Goal: Information Seeking & Learning: Learn about a topic

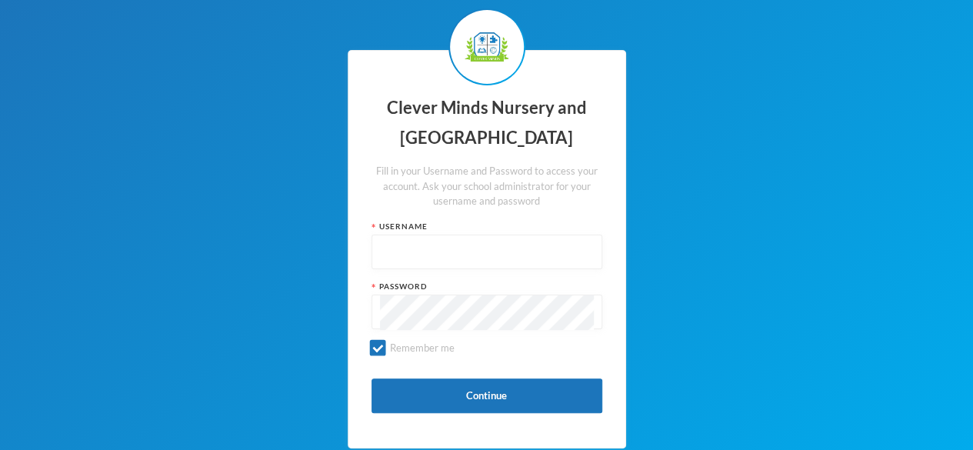
click at [459, 245] on input "text" at bounding box center [487, 252] width 214 height 35
type input "admin"
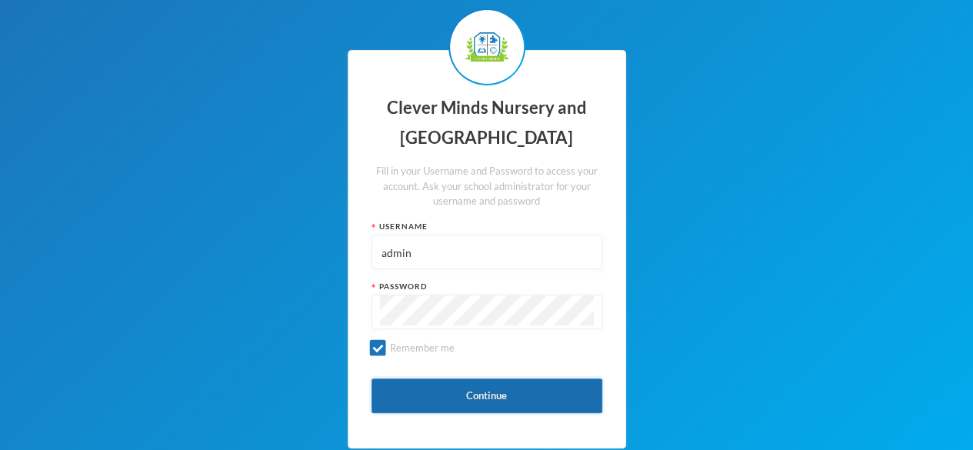
click at [499, 389] on button "Continue" at bounding box center [487, 396] width 231 height 35
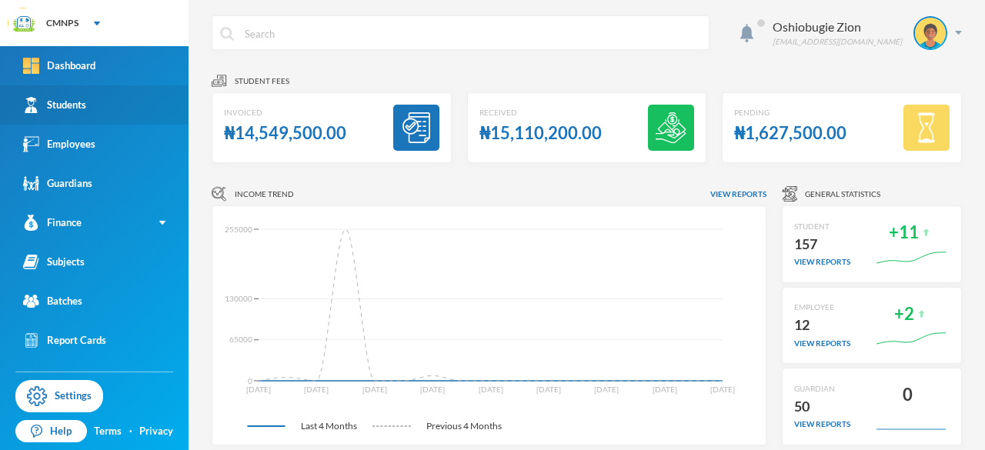
click at [68, 99] on div "Students" at bounding box center [54, 105] width 63 height 16
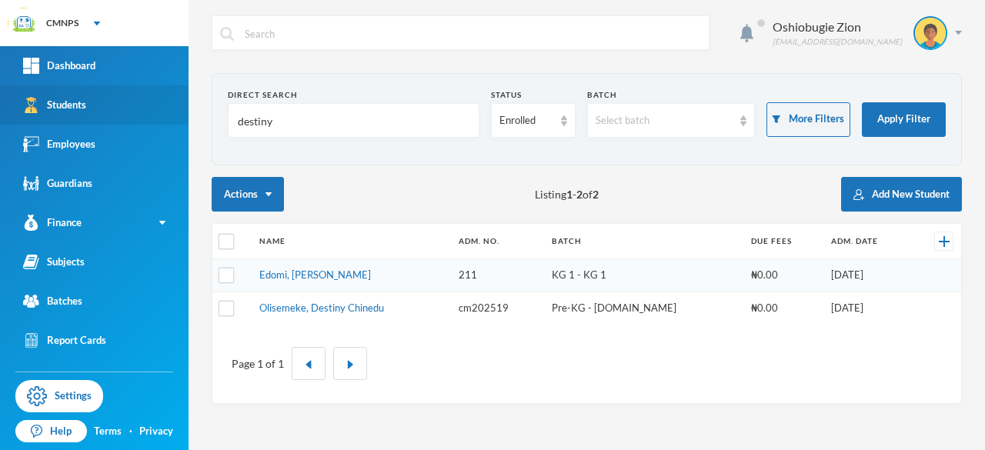
click at [89, 118] on link "Students" at bounding box center [94, 104] width 189 height 39
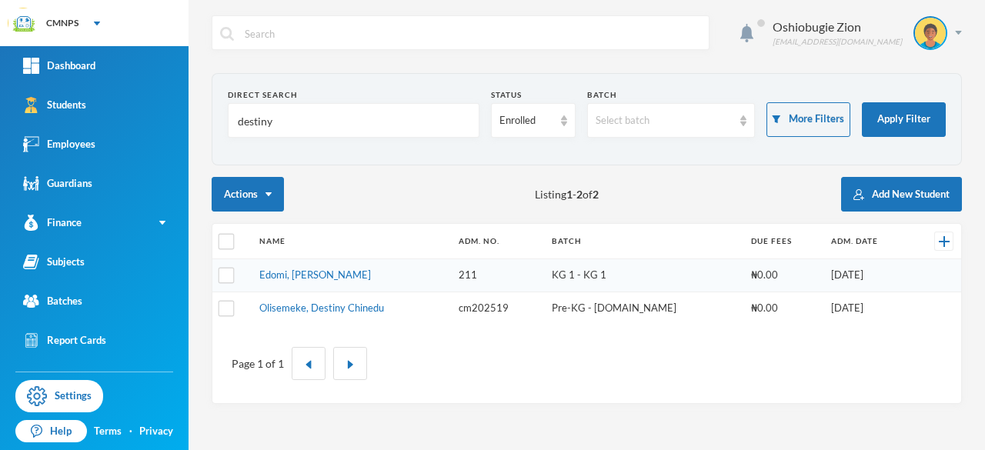
click at [336, 164] on section "Direct Search destiny Status Enrolled Batch Select batch More Filters Apply Fil…" at bounding box center [587, 119] width 750 height 92
click at [416, 122] on input "destiny" at bounding box center [353, 121] width 235 height 35
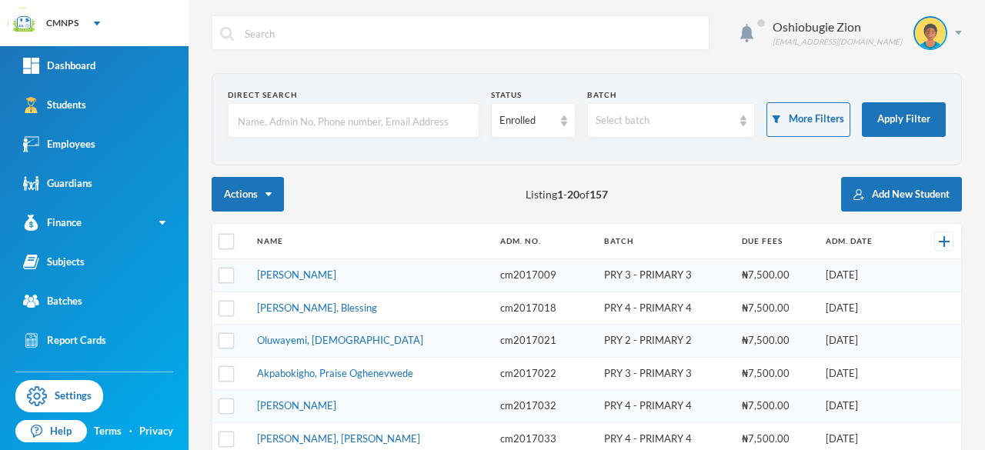
click at [379, 124] on input "text" at bounding box center [353, 121] width 235 height 35
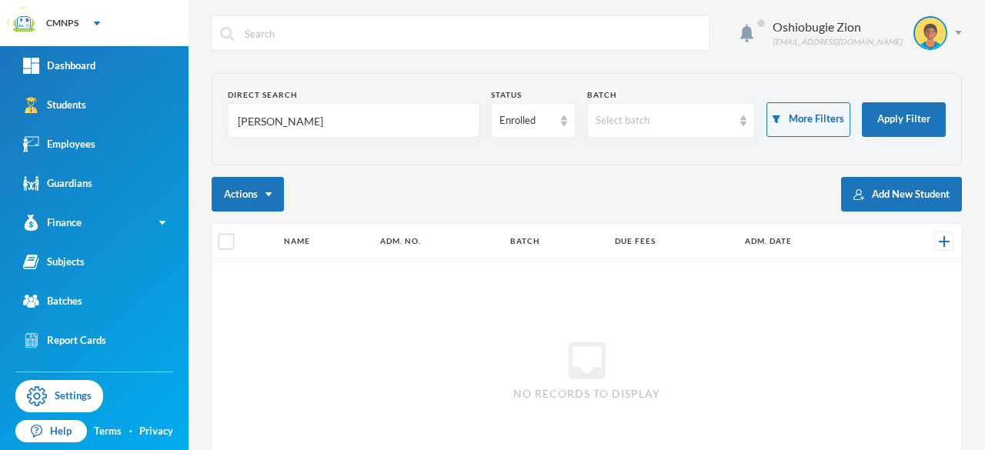
type input "efe joel"
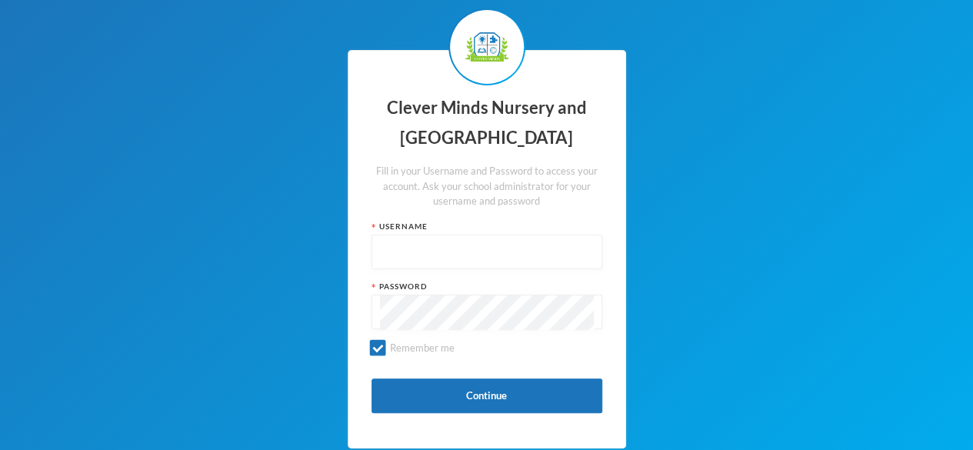
click at [508, 247] on input "text" at bounding box center [487, 252] width 214 height 35
type input "admin"
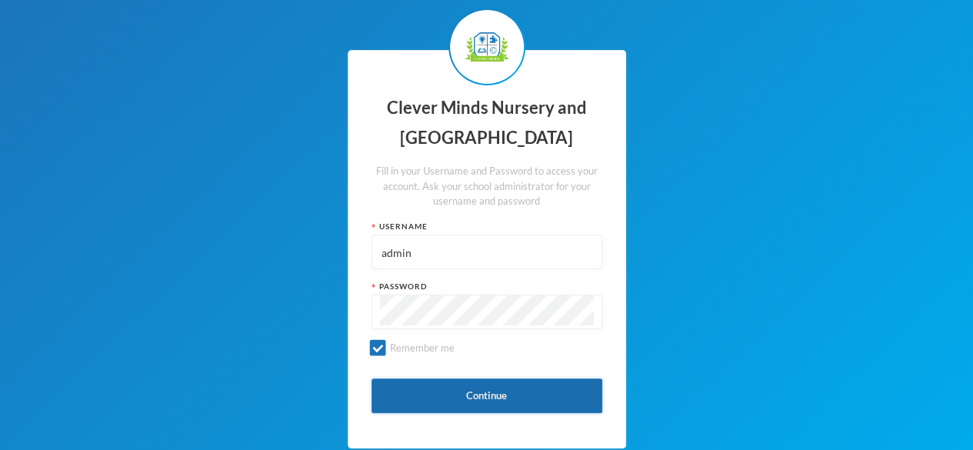
click at [473, 390] on button "Continue" at bounding box center [487, 396] width 231 height 35
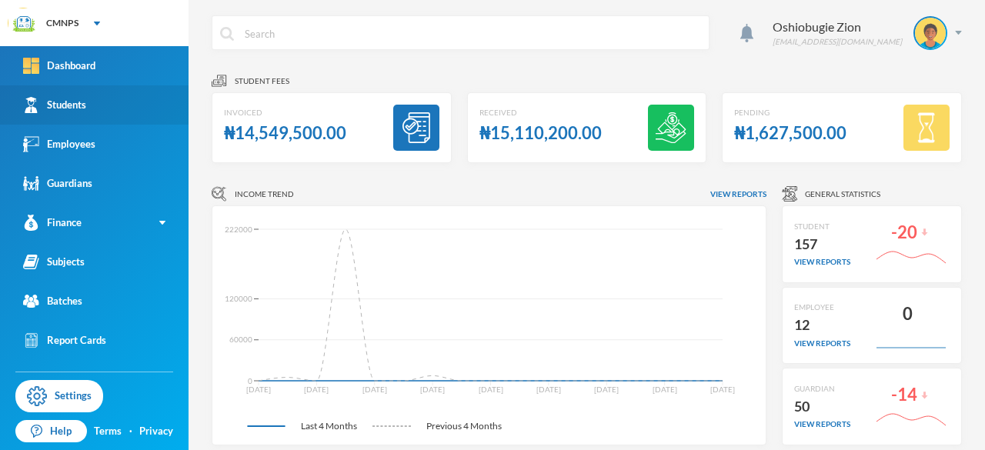
click at [95, 105] on link "Students" at bounding box center [94, 104] width 189 height 39
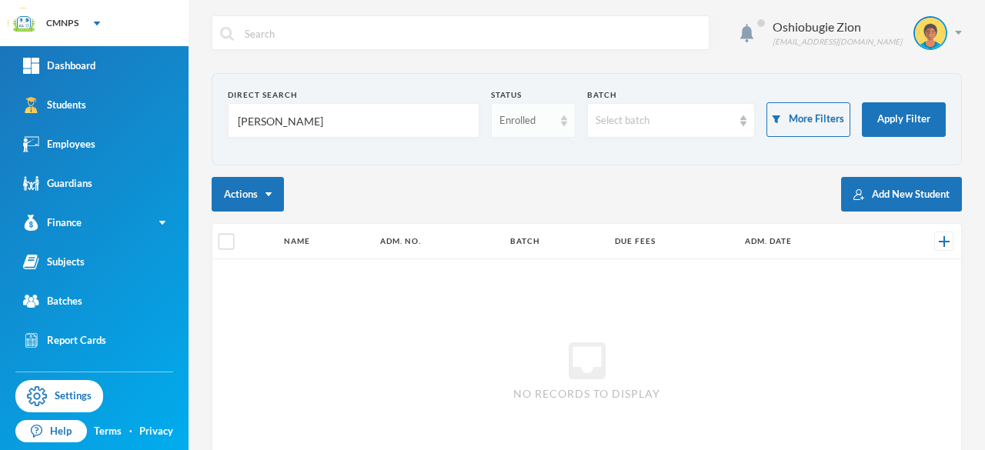
click at [539, 122] on div "Enrolled" at bounding box center [525, 120] width 53 height 15
click at [636, 169] on div "Direct Search efe joel Status Enrolled Batch Select batch More Filters Apply Fi…" at bounding box center [587, 316] width 750 height 486
click at [651, 116] on div "Select batch" at bounding box center [664, 120] width 137 height 15
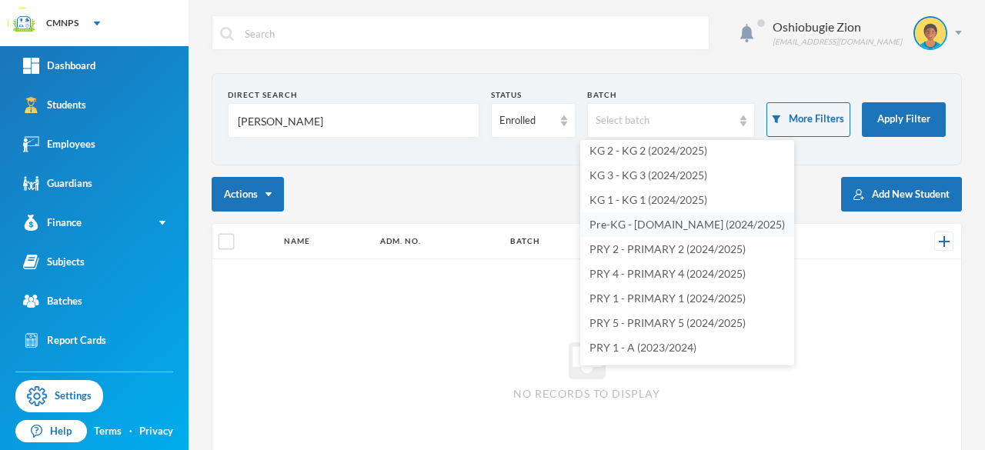
scroll to position [77, 0]
click at [649, 224] on span "PRY 2 - PRIMARY 2 (2024/2025)" at bounding box center [667, 225] width 156 height 13
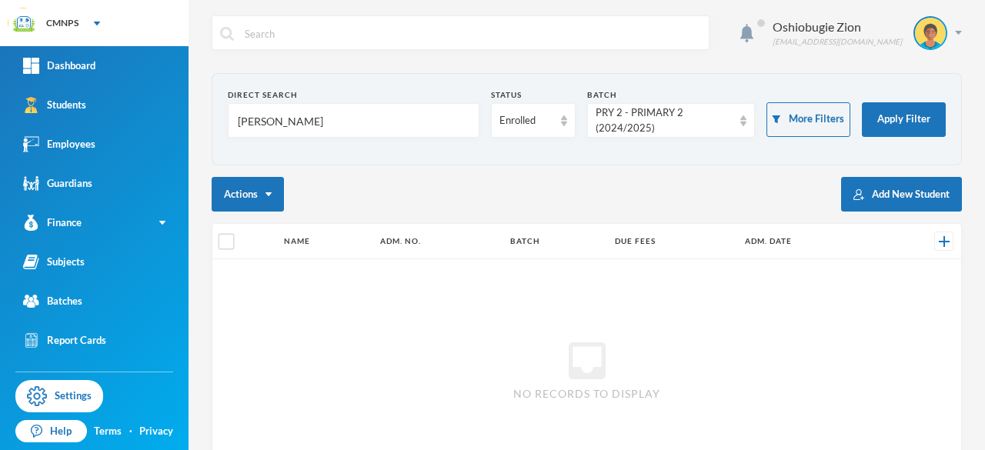
click at [286, 123] on input "efe joel" at bounding box center [353, 121] width 235 height 35
drag, startPoint x: 254, startPoint y: 118, endPoint x: 343, endPoint y: 119, distance: 89.3
click at [343, 119] on input "efe joel" at bounding box center [353, 121] width 235 height 35
type input "efe"
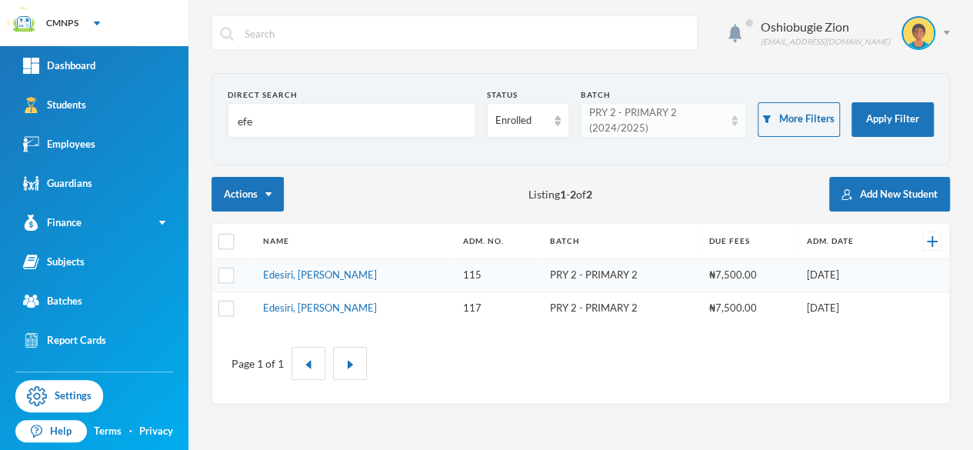
click at [640, 121] on div "PRY 2 - PRIMARY 2 (2024/2025)" at bounding box center [656, 120] width 135 height 30
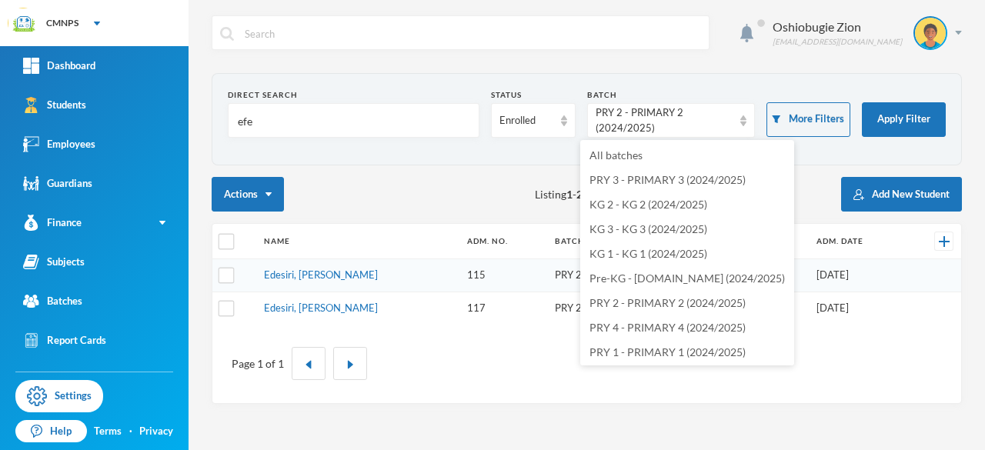
click at [497, 177] on div "Actions Listing 1 - 2 of 2 Add New Student" at bounding box center [587, 194] width 750 height 35
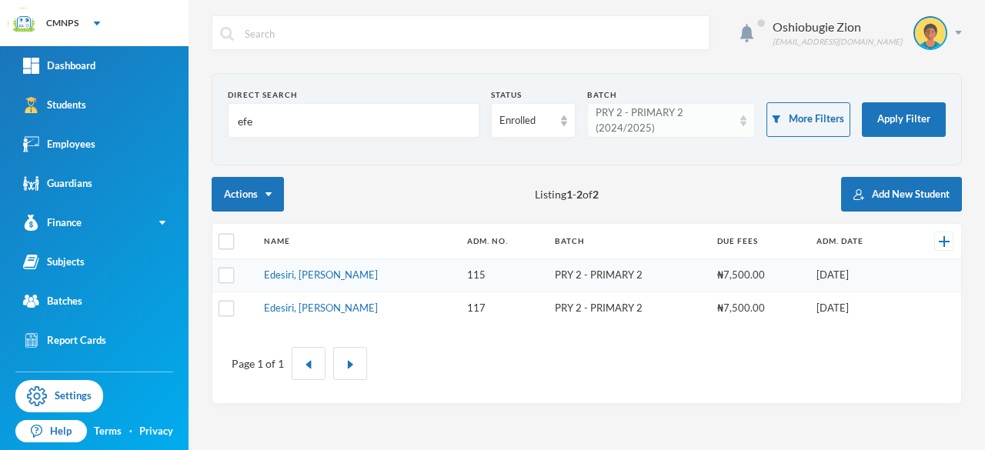
click at [716, 126] on div "PRY 2 - PRIMARY 2 (2024/2025)" at bounding box center [664, 120] width 137 height 30
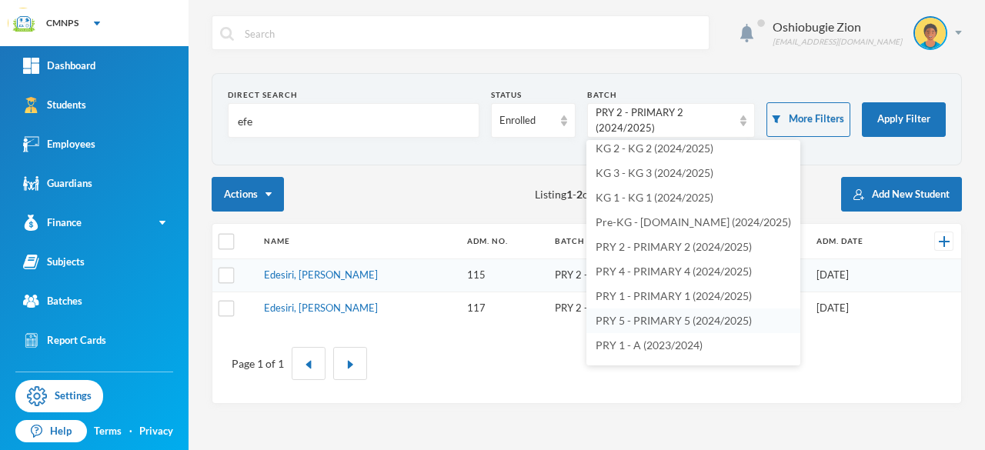
scroll to position [77, 0]
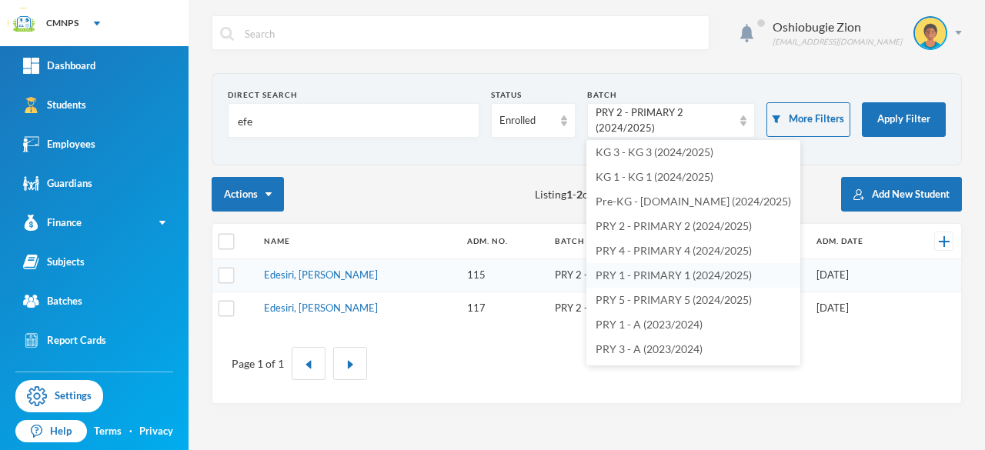
click at [691, 278] on span "PRY 1 - PRIMARY 1 (2024/2025)" at bounding box center [674, 275] width 156 height 13
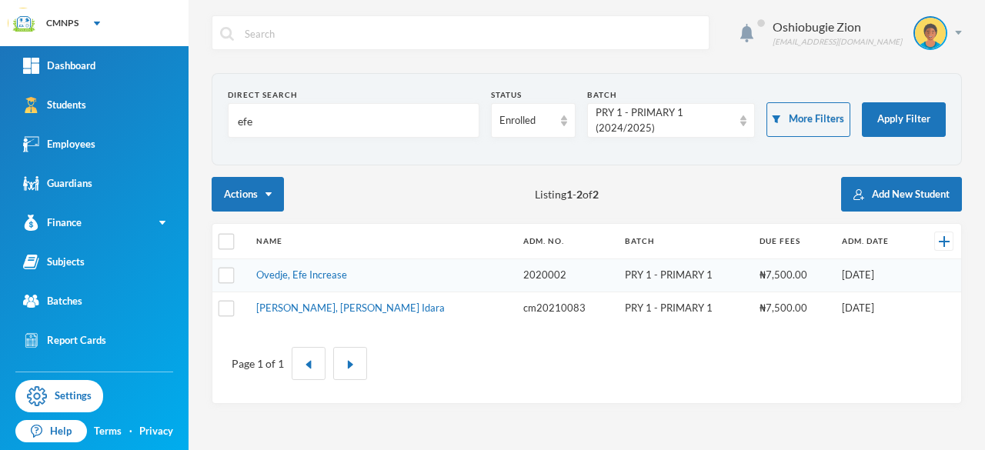
click at [380, 119] on input "efe" at bounding box center [353, 121] width 235 height 35
click at [66, 72] on div "Dashboard" at bounding box center [59, 66] width 72 height 16
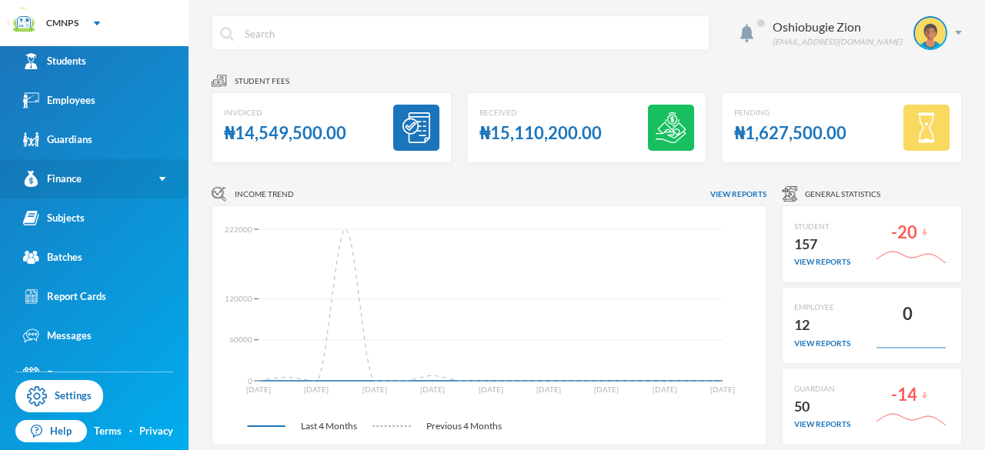
scroll to position [66, 0]
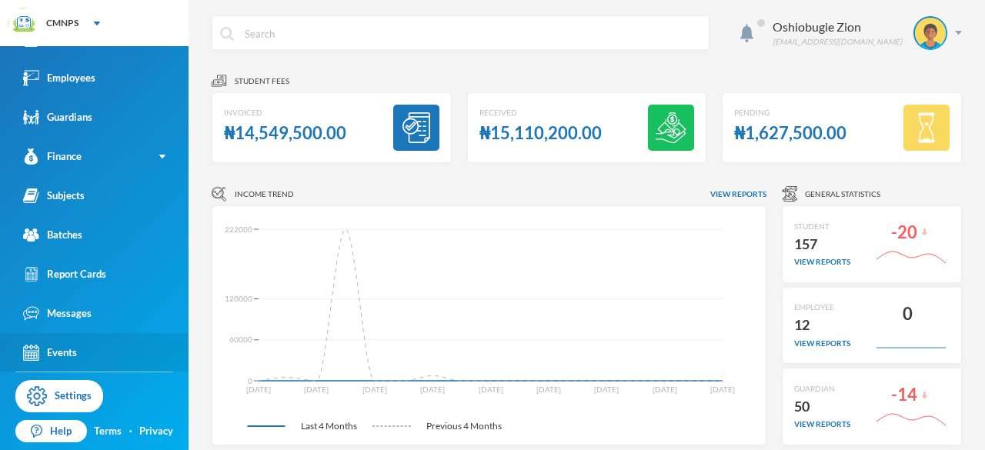
click at [65, 357] on div "Events" at bounding box center [50, 353] width 54 height 16
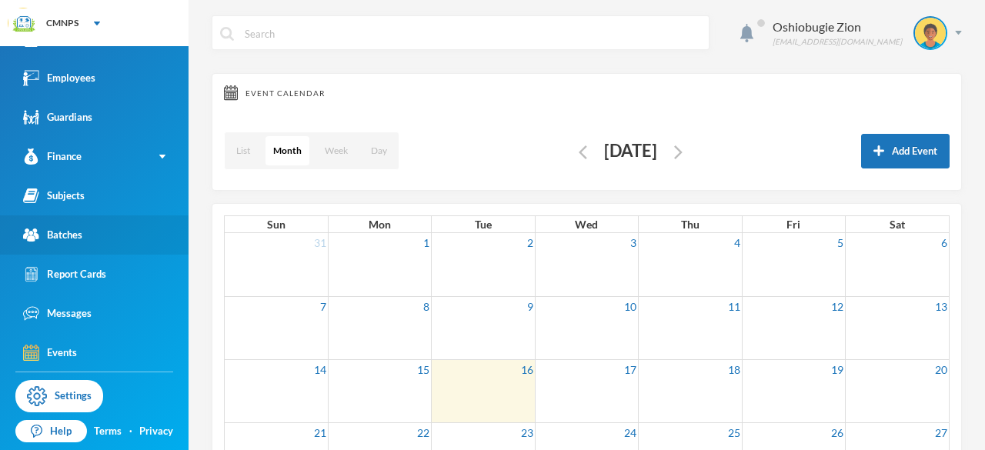
click at [82, 236] on div "Batches" at bounding box center [52, 235] width 59 height 16
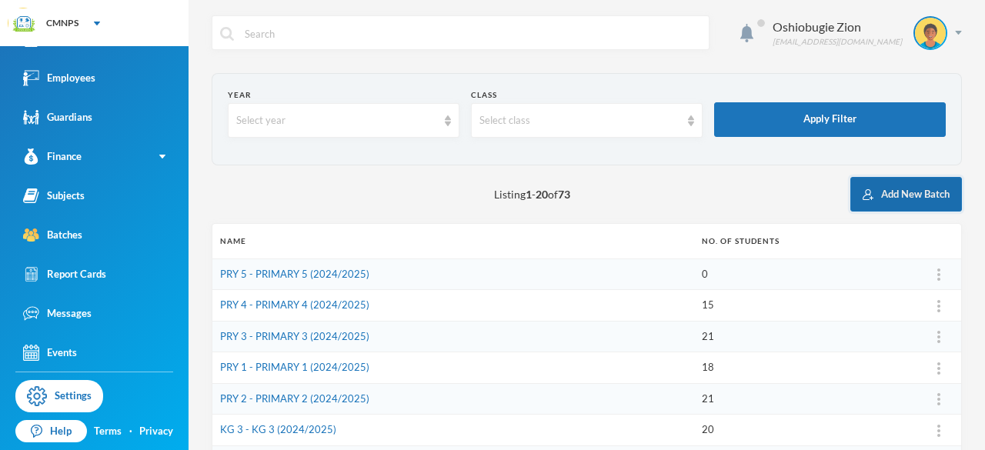
click at [888, 199] on button "Add New Batch" at bounding box center [906, 194] width 112 height 35
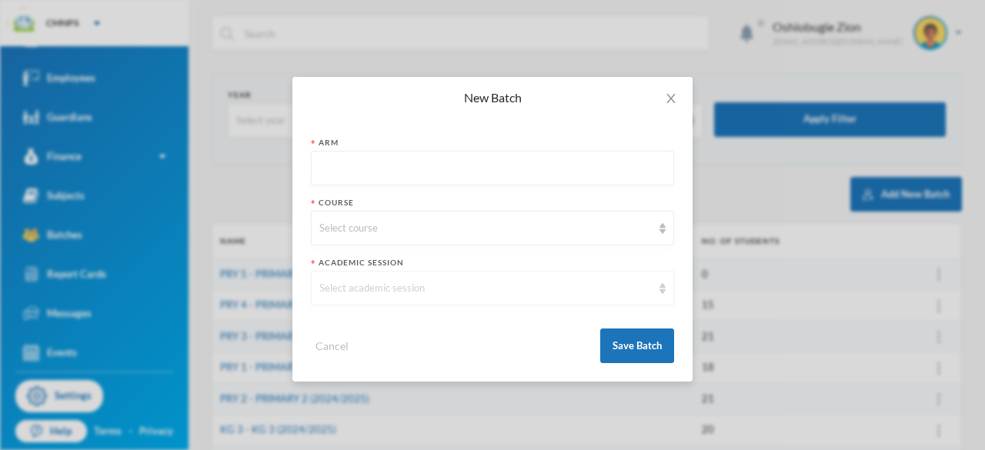
click at [467, 279] on div "Select academic session" at bounding box center [492, 288] width 363 height 35
click at [692, 50] on div "New Batch Arm Course Select course Academic Session Select academic session Can…" at bounding box center [492, 225] width 985 height 450
click at [341, 345] on button "Cancel" at bounding box center [332, 346] width 42 height 18
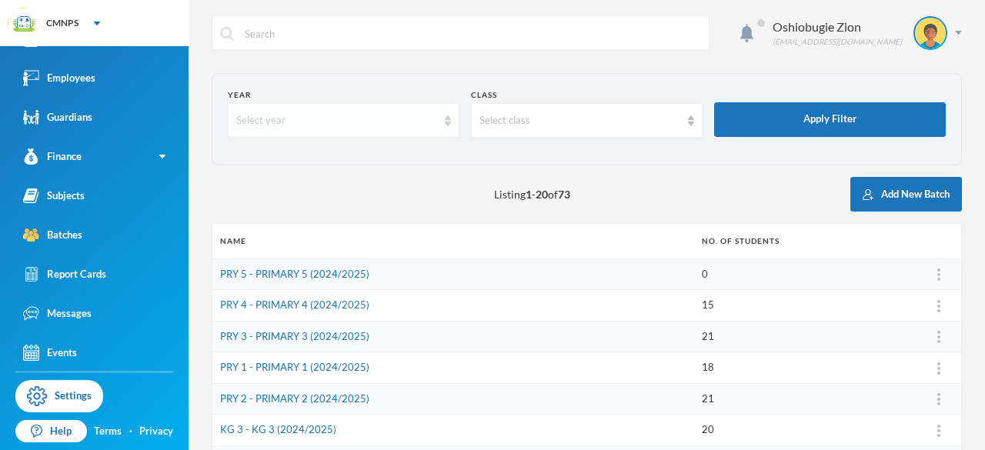
click at [352, 129] on div "Select year" at bounding box center [344, 120] width 232 height 35
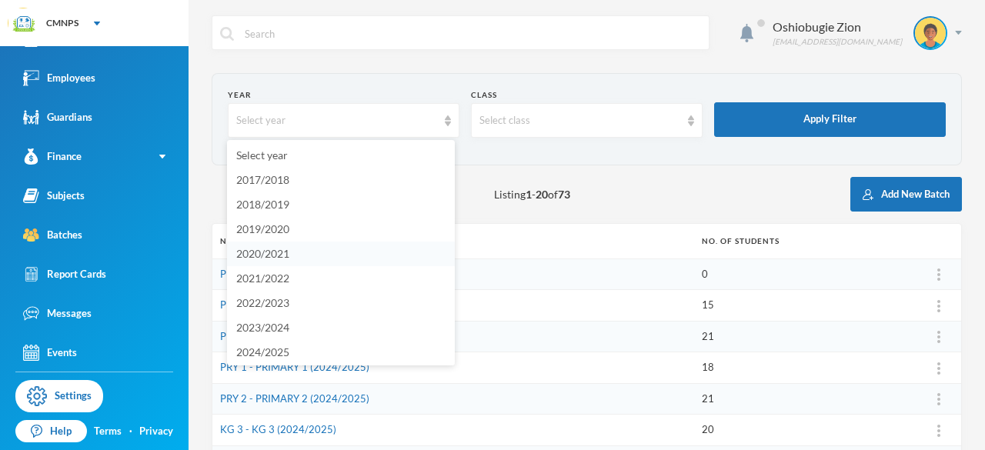
scroll to position [2, 0]
click at [322, 355] on li "2024/2025" at bounding box center [341, 350] width 228 height 25
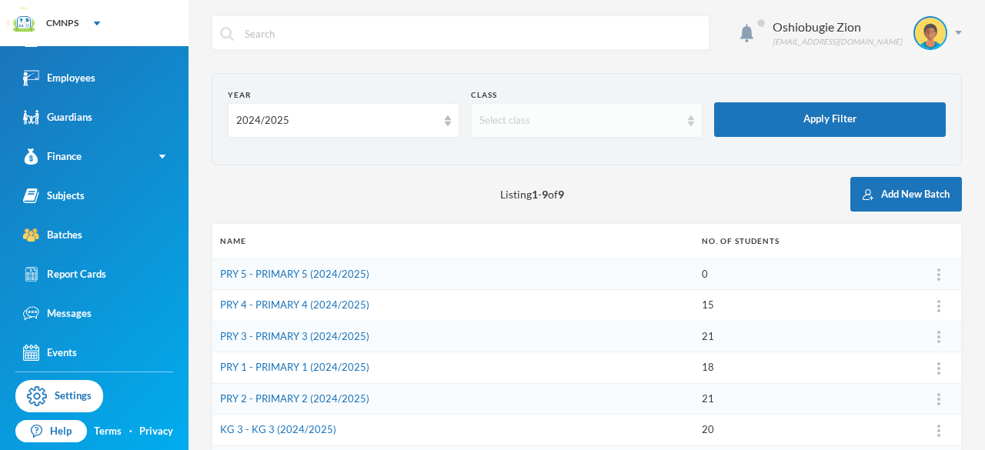
click at [527, 125] on div "Select class" at bounding box center [579, 120] width 201 height 15
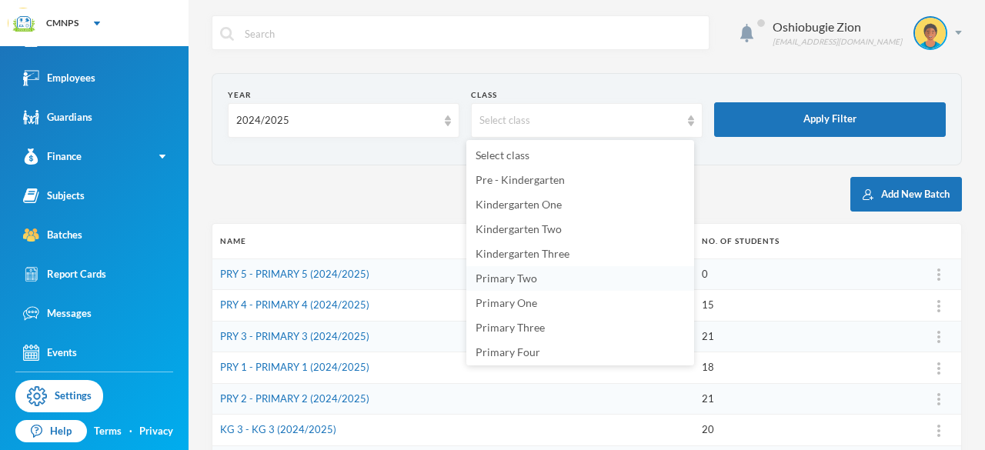
click at [533, 285] on li "Primary Two" at bounding box center [580, 278] width 228 height 25
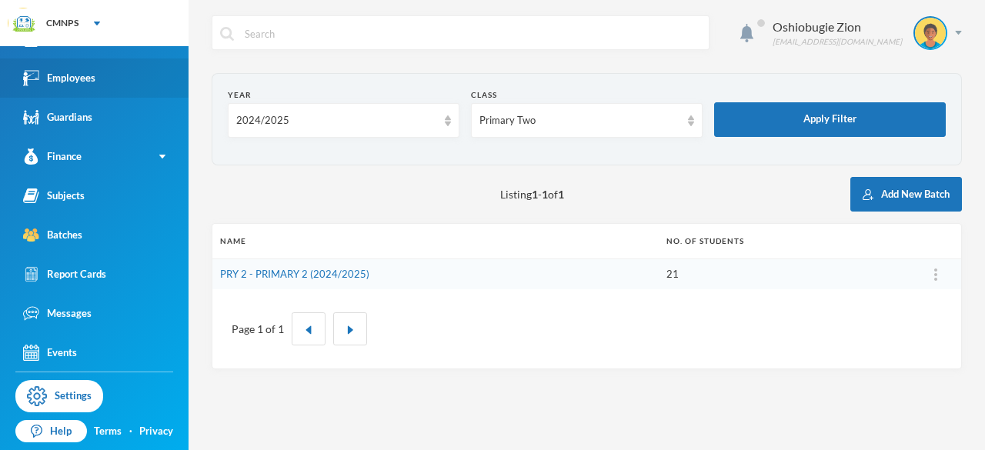
click at [80, 75] on div "Employees" at bounding box center [59, 78] width 72 height 16
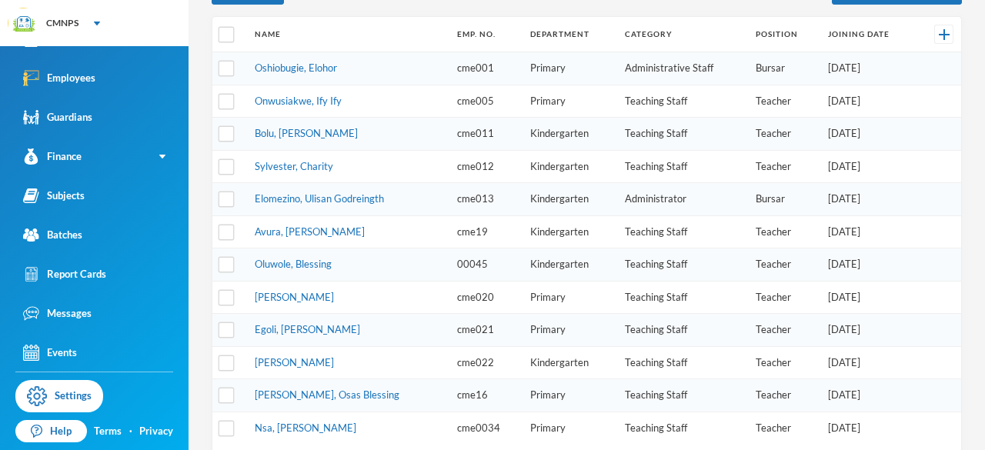
scroll to position [231, 0]
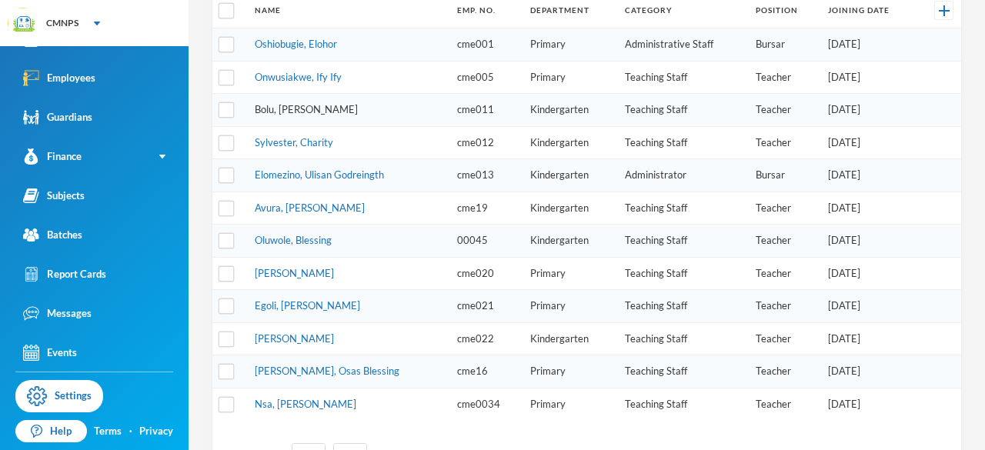
click at [287, 103] on link "Bolu, Agatha Mele" at bounding box center [306, 109] width 103 height 12
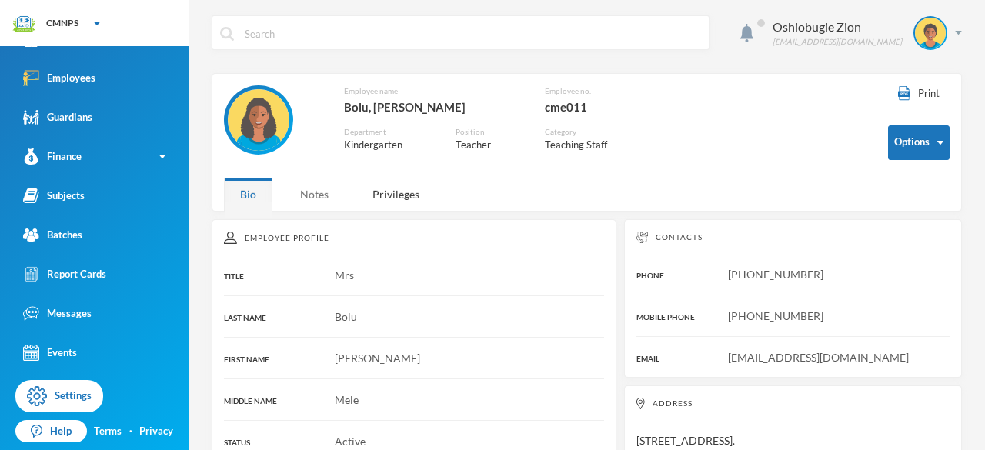
click at [312, 195] on div "Notes" at bounding box center [314, 194] width 61 height 33
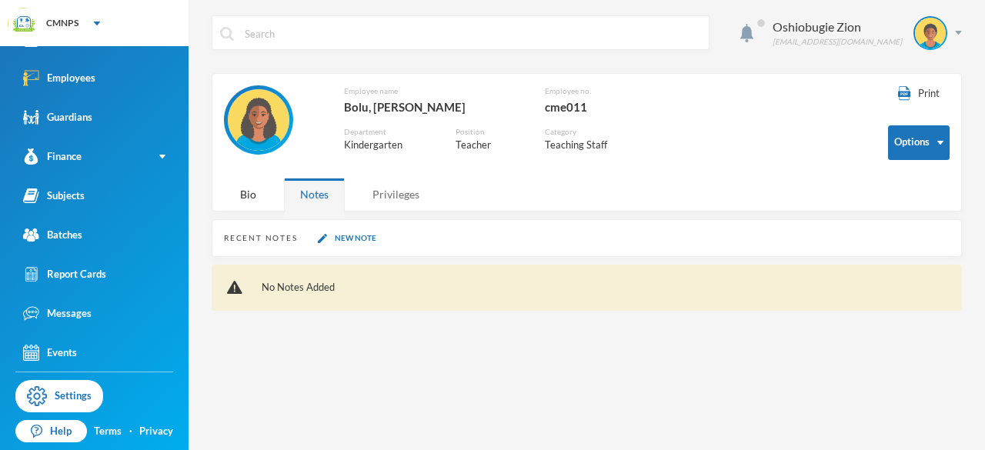
click at [391, 198] on div "Privileges" at bounding box center [395, 194] width 79 height 33
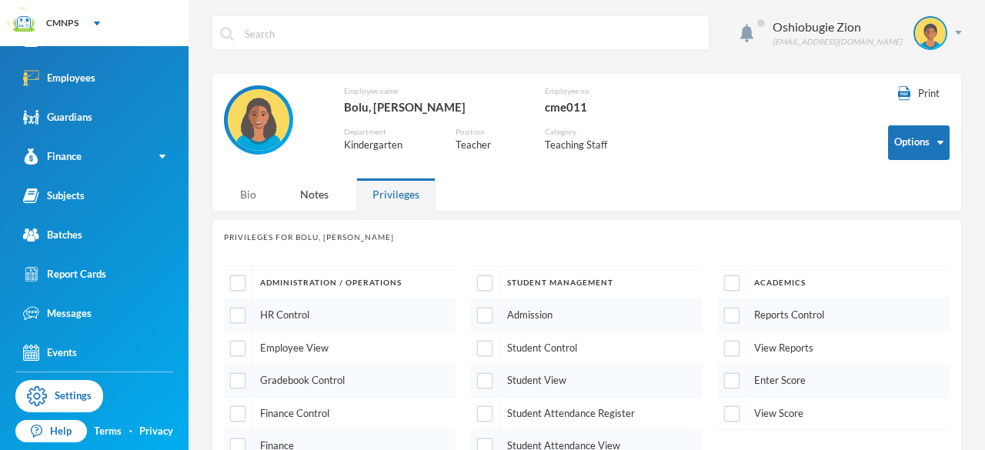
click at [242, 195] on div "Bio" at bounding box center [248, 194] width 48 height 33
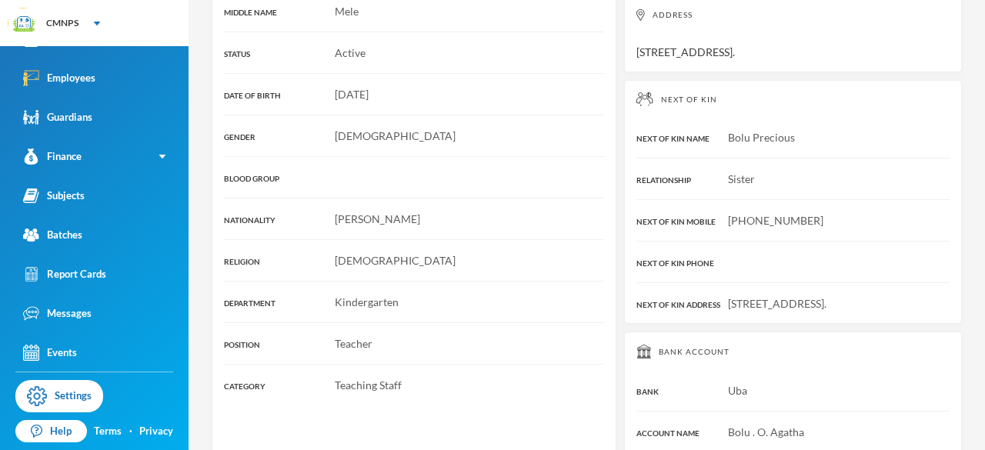
scroll to position [460, 0]
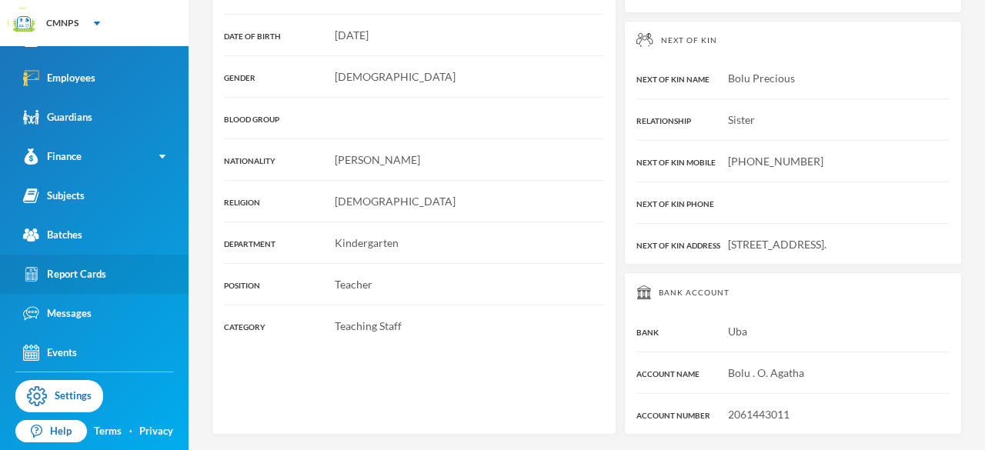
click at [58, 271] on div "Report Cards" at bounding box center [64, 274] width 83 height 16
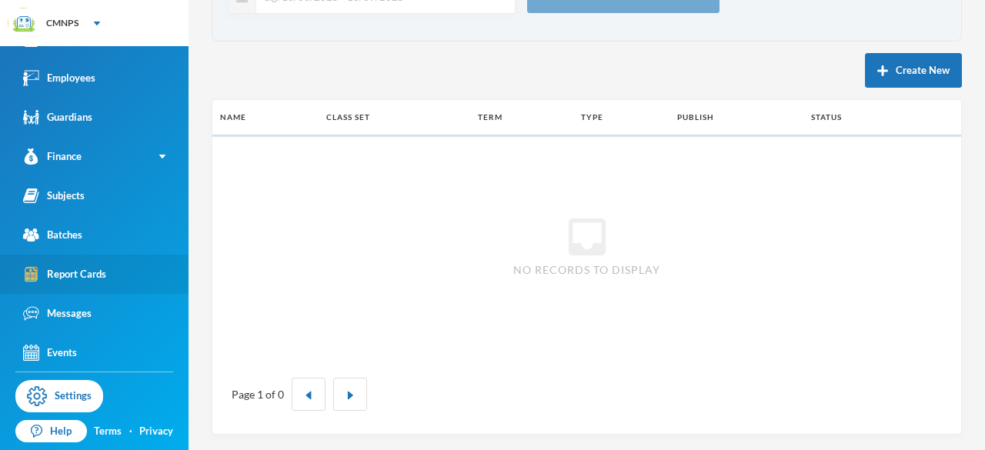
scroll to position [122, 0]
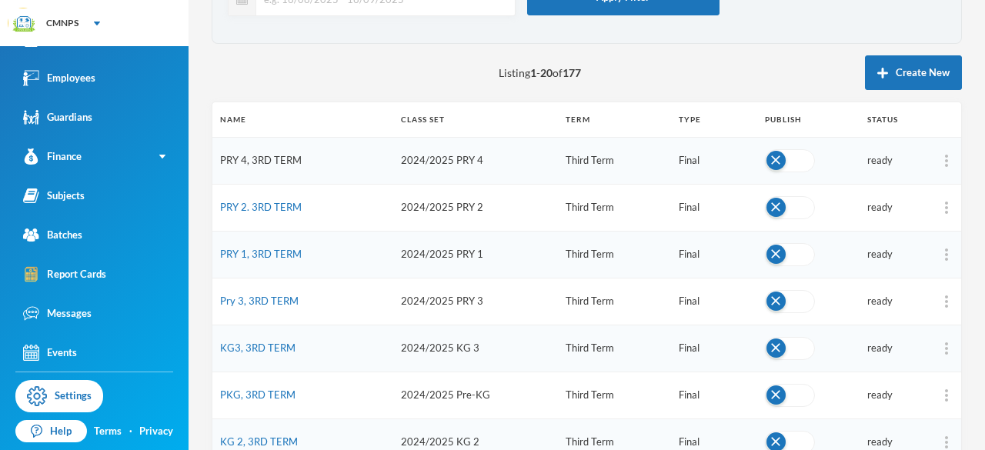
click at [266, 157] on link "PRY 4, 3RD TERM" at bounding box center [261, 160] width 82 height 12
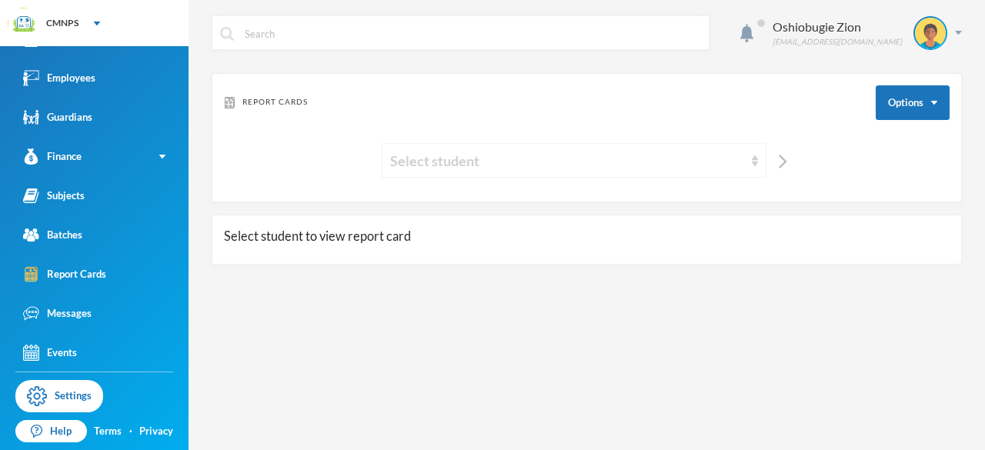
click at [512, 164] on div "Select student" at bounding box center [567, 161] width 354 height 22
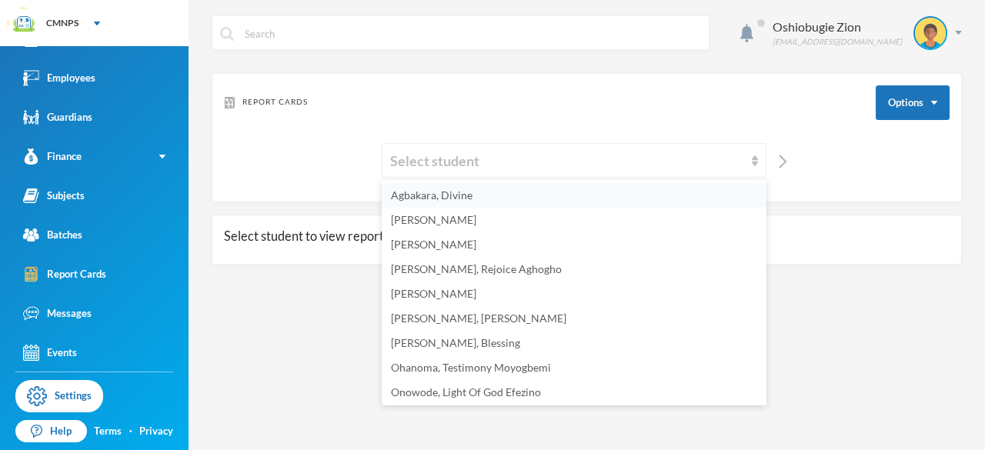
click at [496, 204] on li "Agbakara, Divine" at bounding box center [574, 195] width 385 height 25
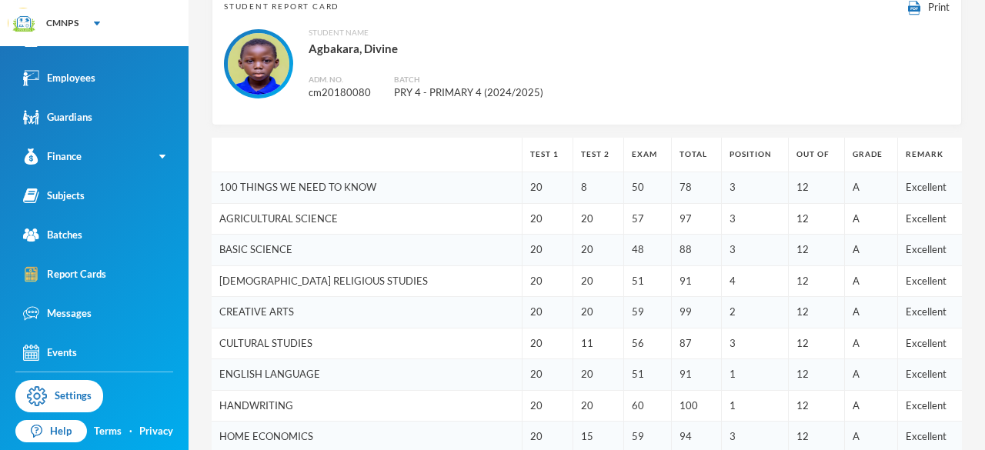
scroll to position [231, 0]
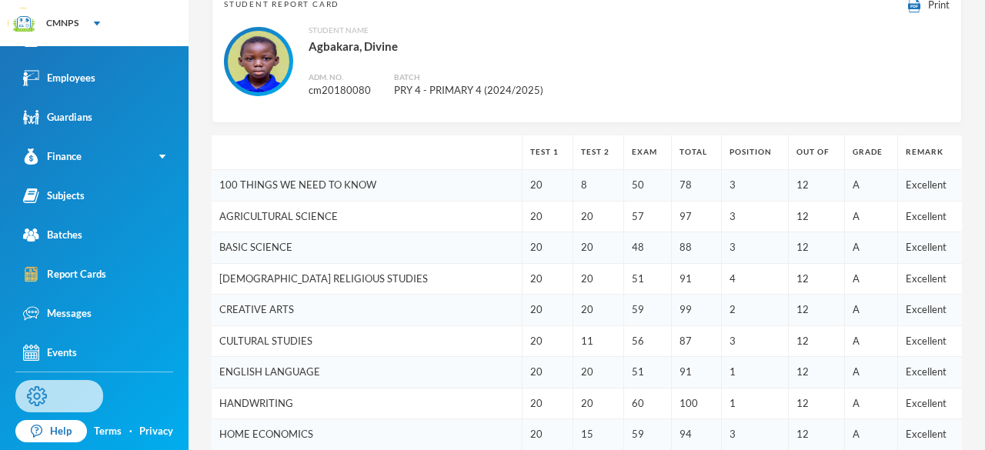
click at [71, 395] on link "Settings" at bounding box center [59, 396] width 88 height 32
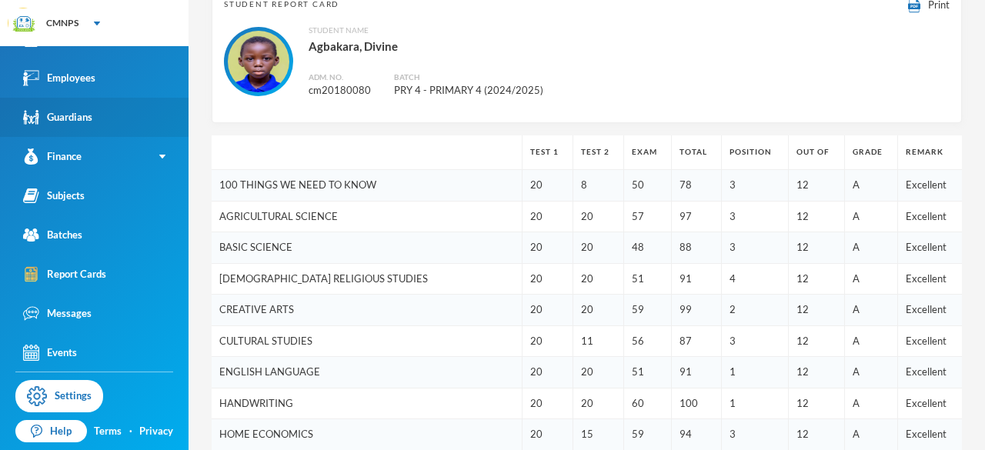
scroll to position [0, 0]
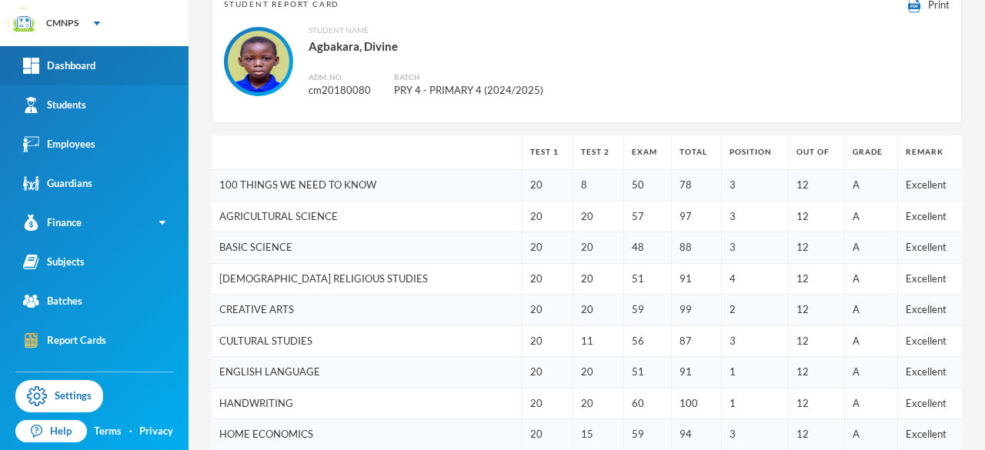
click at [92, 68] on div "Dashboard" at bounding box center [59, 66] width 72 height 16
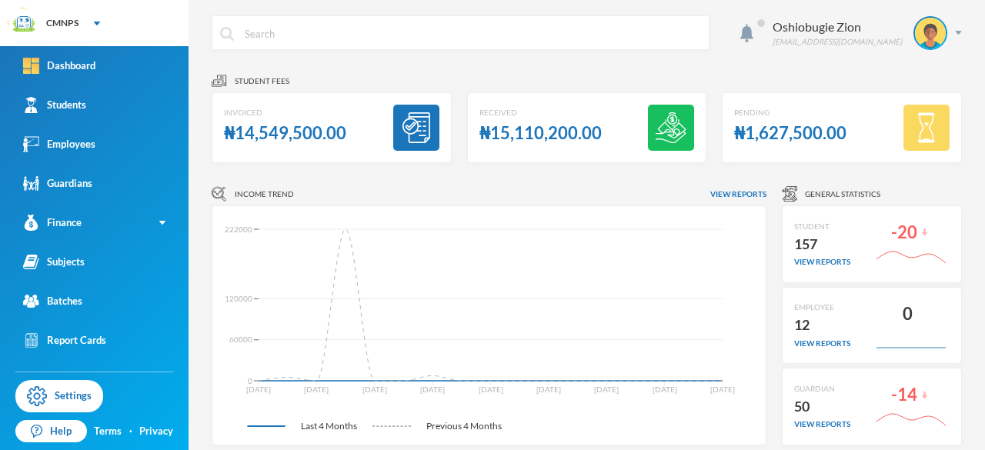
click at [324, 25] on input "text" at bounding box center [472, 33] width 458 height 35
type input "ohanoma"
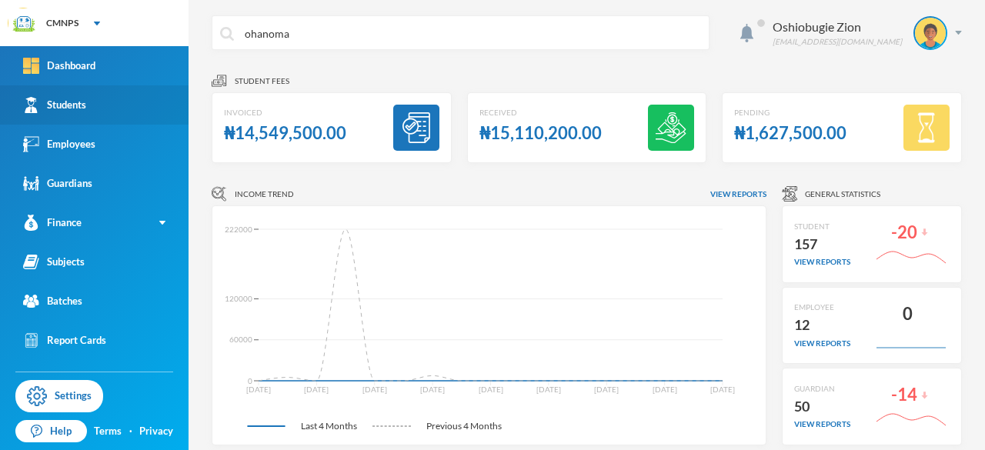
click at [71, 105] on div "Students" at bounding box center [54, 105] width 63 height 16
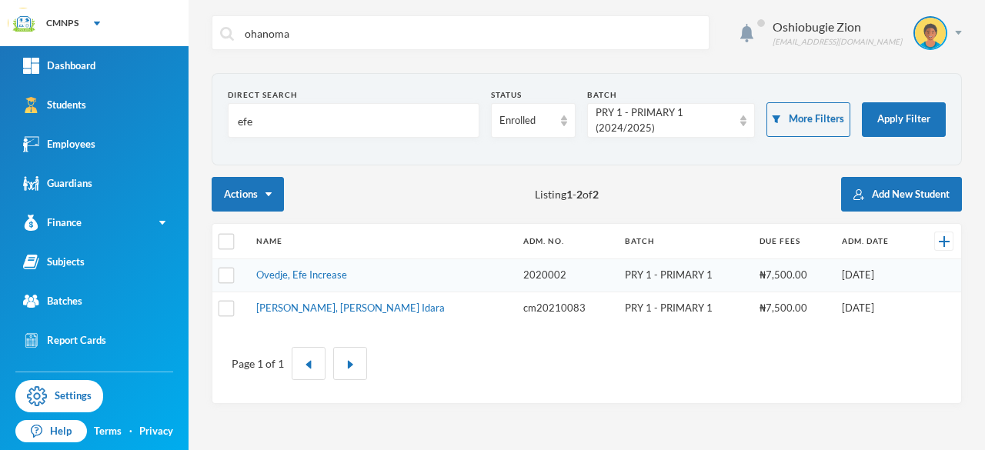
drag, startPoint x: 272, startPoint y: 118, endPoint x: 214, endPoint y: 108, distance: 58.6
click at [214, 108] on section "Direct Search efe Status Enrolled Batch PRY 1 - PRIMARY 1 (2024/2025) More Filt…" at bounding box center [587, 119] width 750 height 92
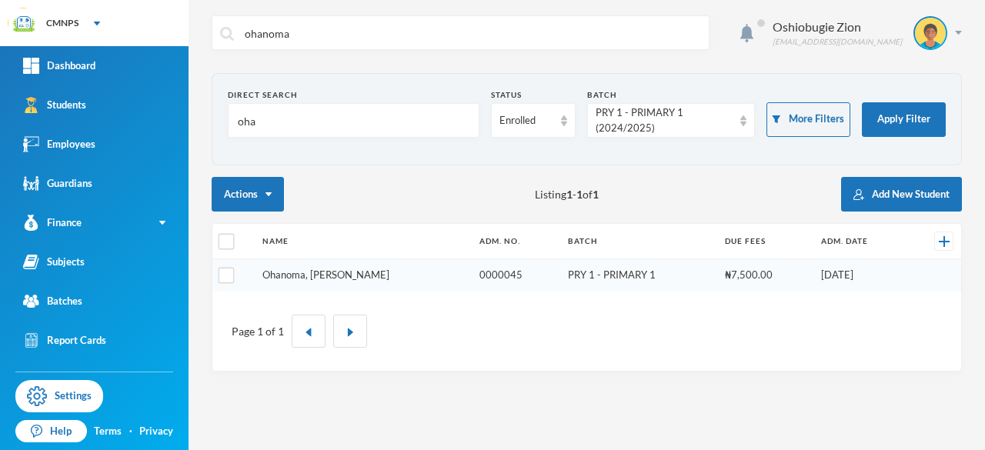
type input "oha"
click at [337, 272] on link "Ohanoma, Jewel Timeyin" at bounding box center [325, 275] width 127 height 12
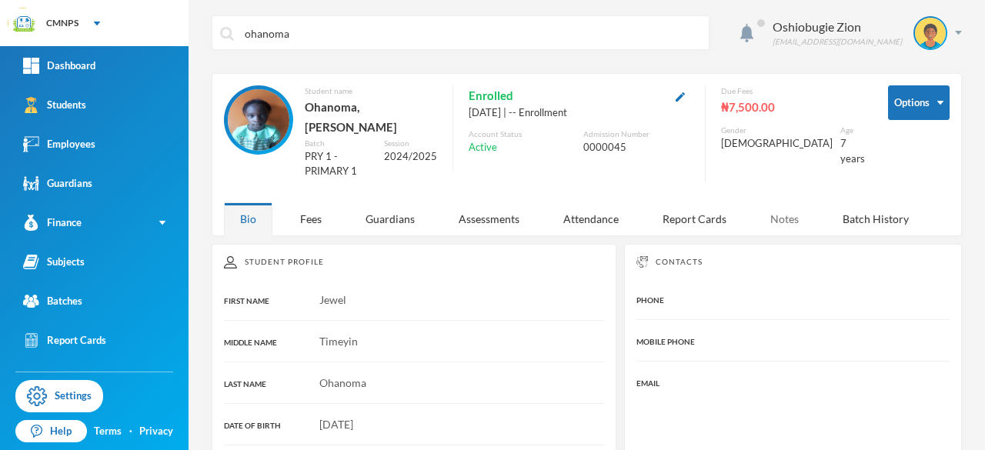
click at [786, 202] on div "Notes" at bounding box center [784, 218] width 61 height 33
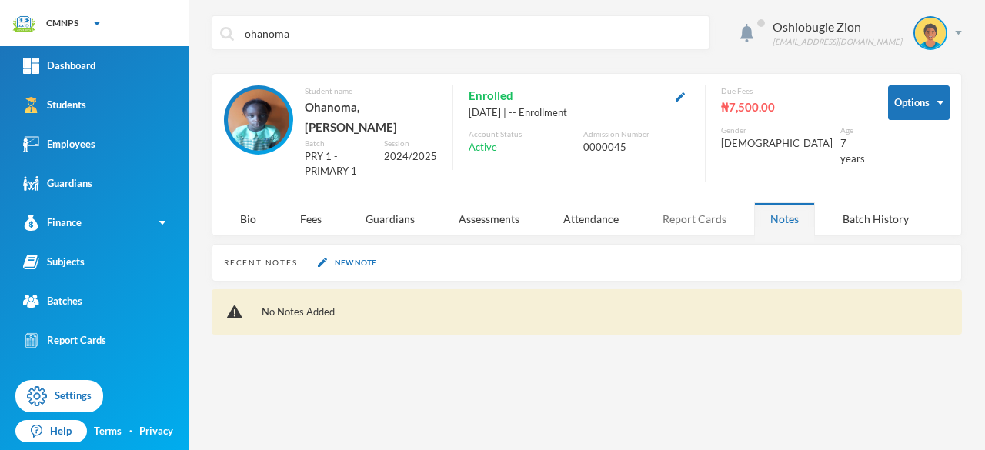
click at [696, 202] on div "Report Cards" at bounding box center [694, 218] width 96 height 33
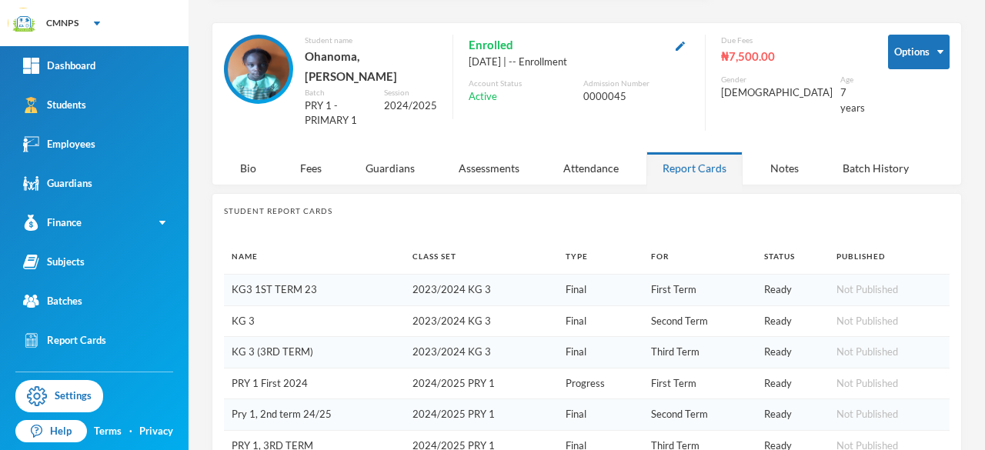
scroll to position [65, 0]
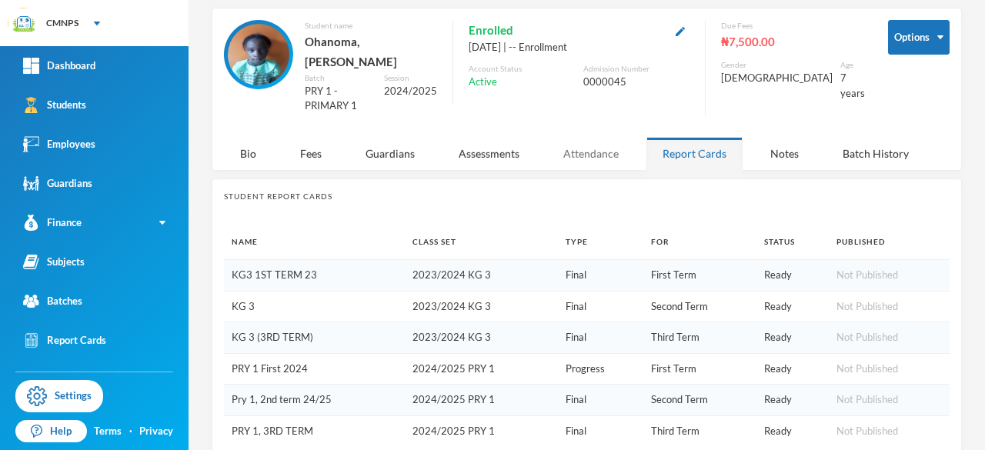
click at [599, 137] on div "Attendance" at bounding box center [591, 153] width 88 height 33
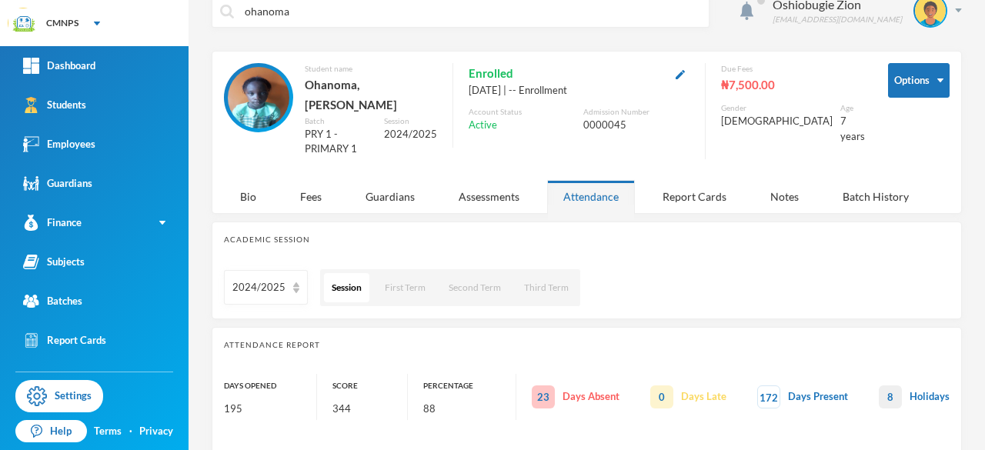
scroll to position [0, 0]
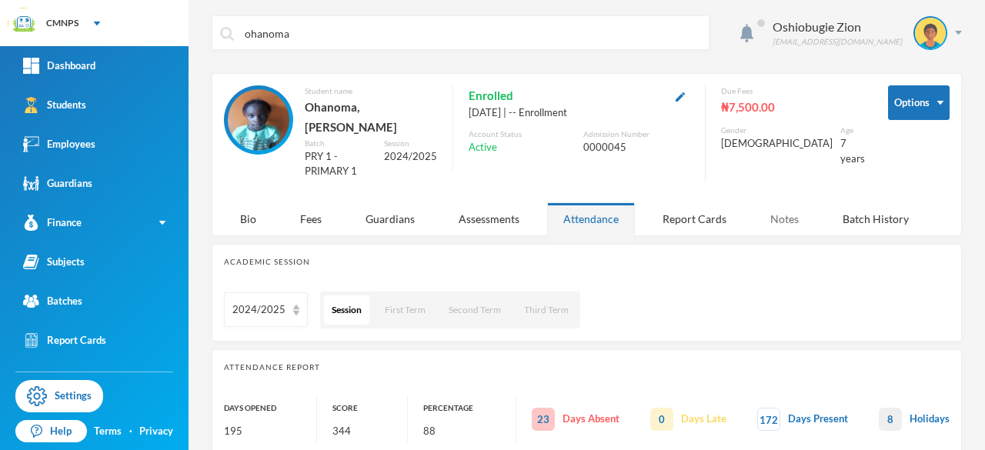
click at [769, 202] on div "Notes" at bounding box center [784, 218] width 61 height 33
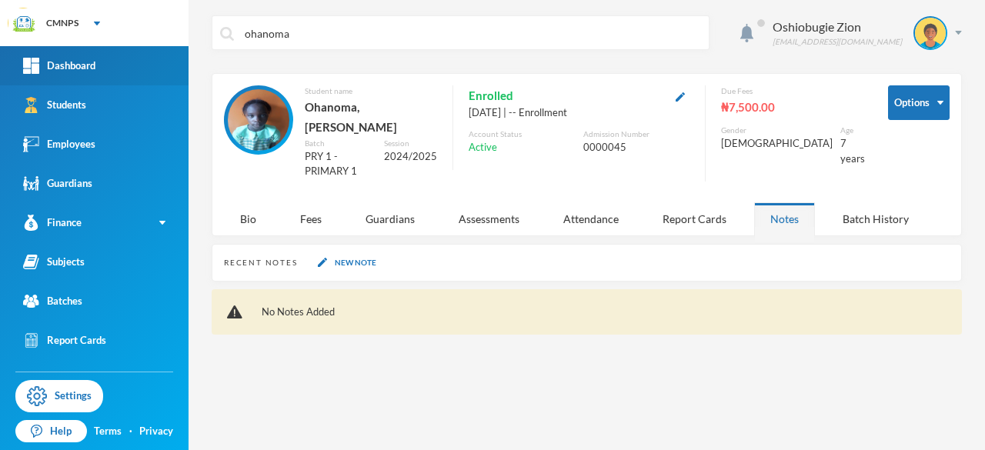
click at [97, 61] on link "Dashboard" at bounding box center [94, 65] width 189 height 39
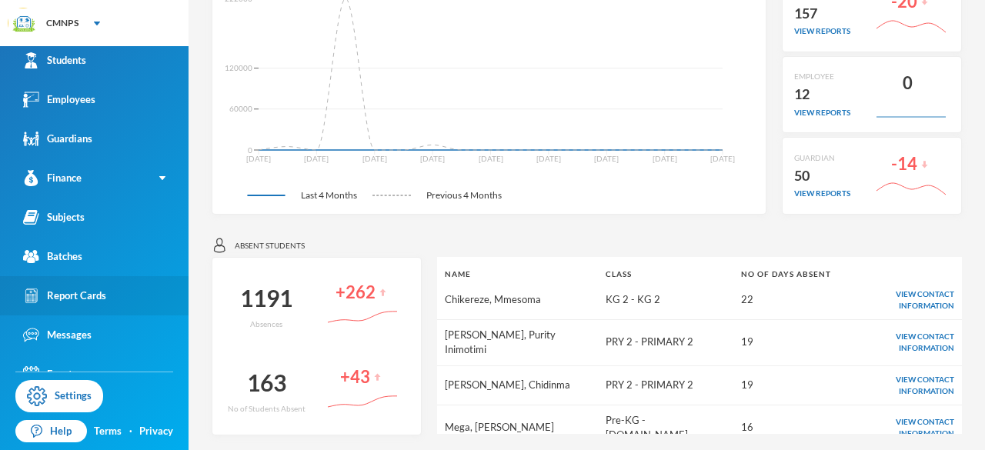
scroll to position [66, 0]
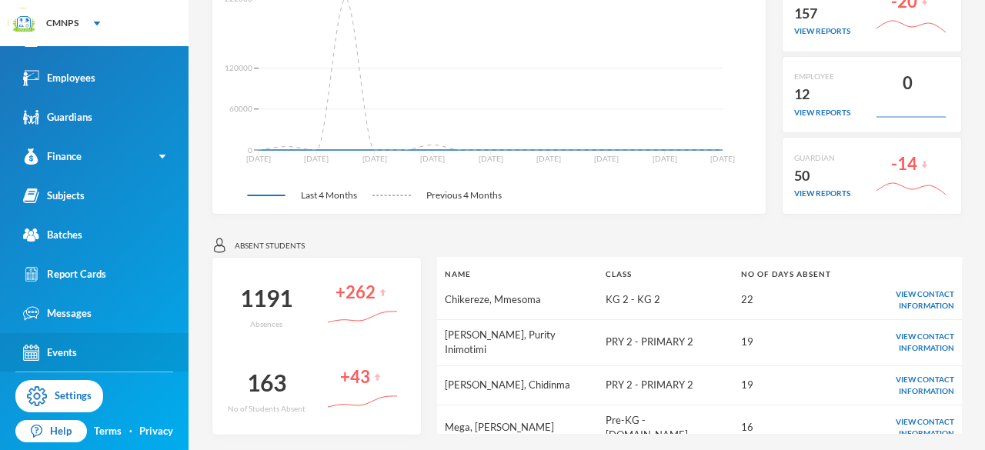
click at [58, 356] on div "Events" at bounding box center [50, 353] width 54 height 16
